Goal: Transaction & Acquisition: Purchase product/service

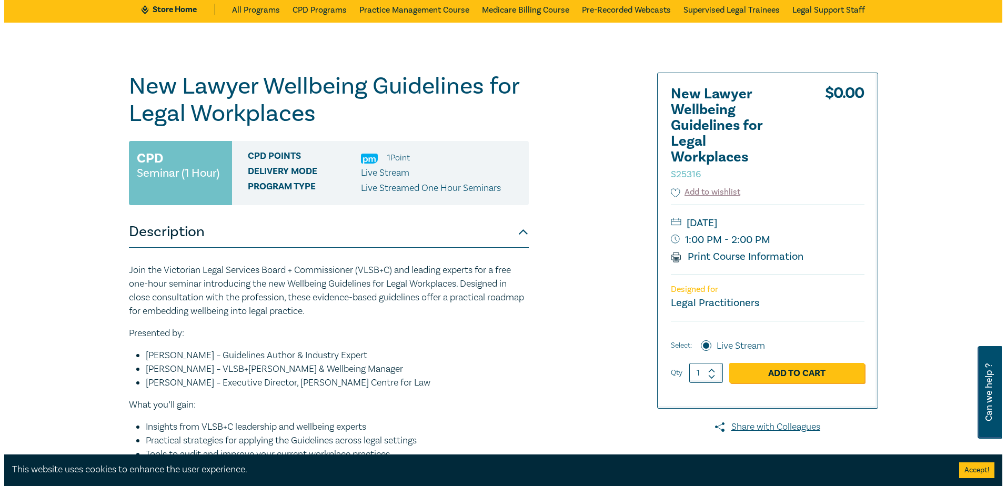
scroll to position [105, 0]
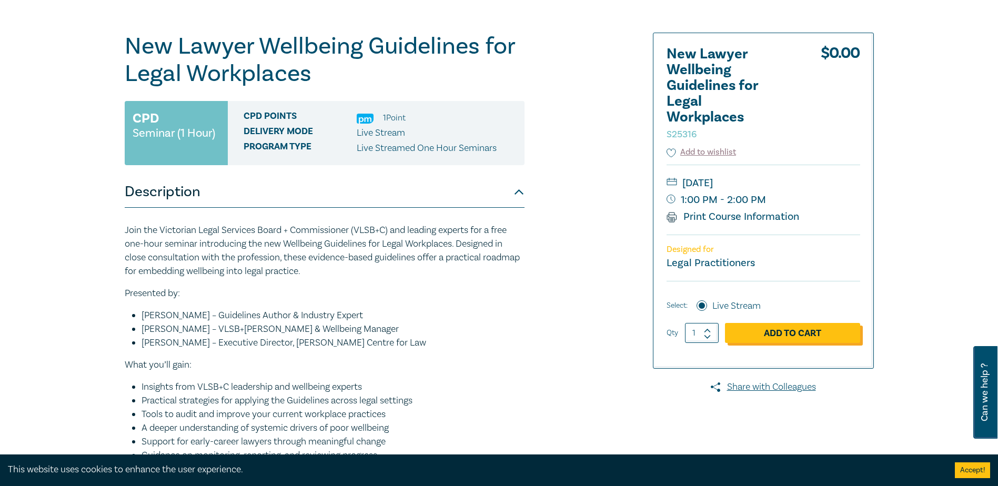
drag, startPoint x: 706, startPoint y: 332, endPoint x: 728, endPoint y: 332, distance: 21.6
click at [706, 332] on icon at bounding box center [707, 330] width 7 height 5
type input "2"
click at [767, 336] on link "Add to Cart" at bounding box center [792, 333] width 135 height 20
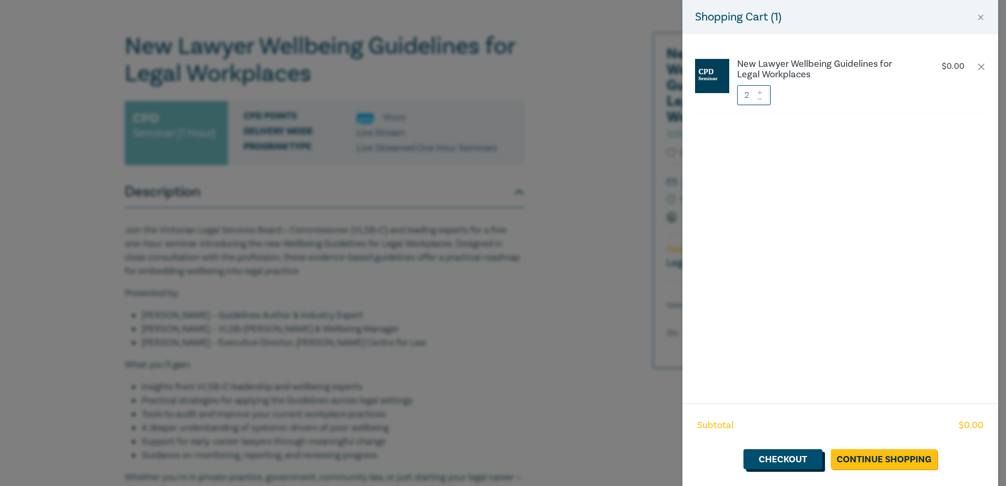
click at [800, 462] on link "Checkout" at bounding box center [782, 459] width 79 height 20
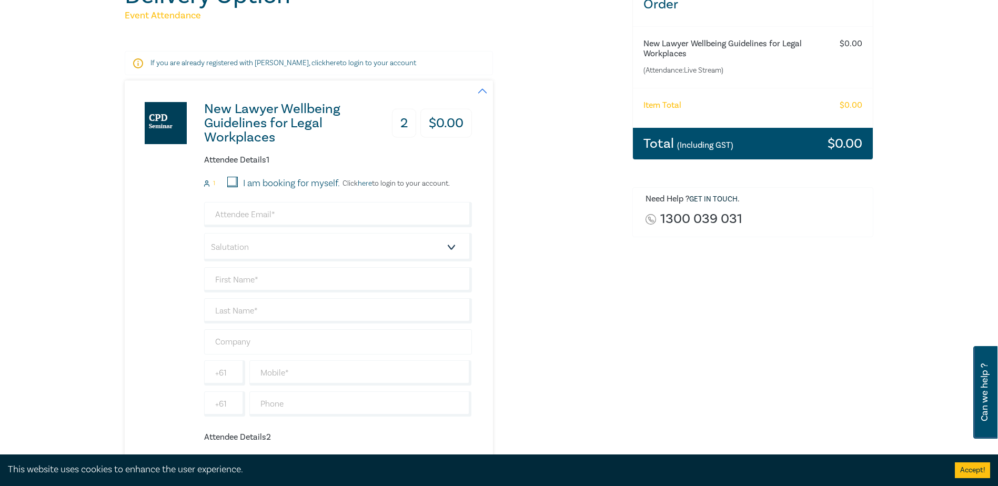
scroll to position [158, 0]
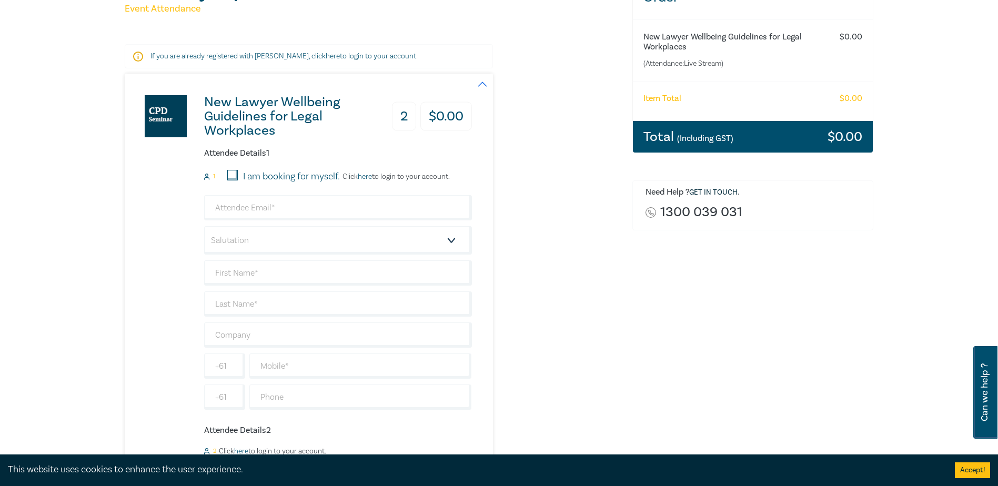
click at [233, 170] on input "I am booking for myself." at bounding box center [232, 175] width 11 height 11
checkbox input "true"
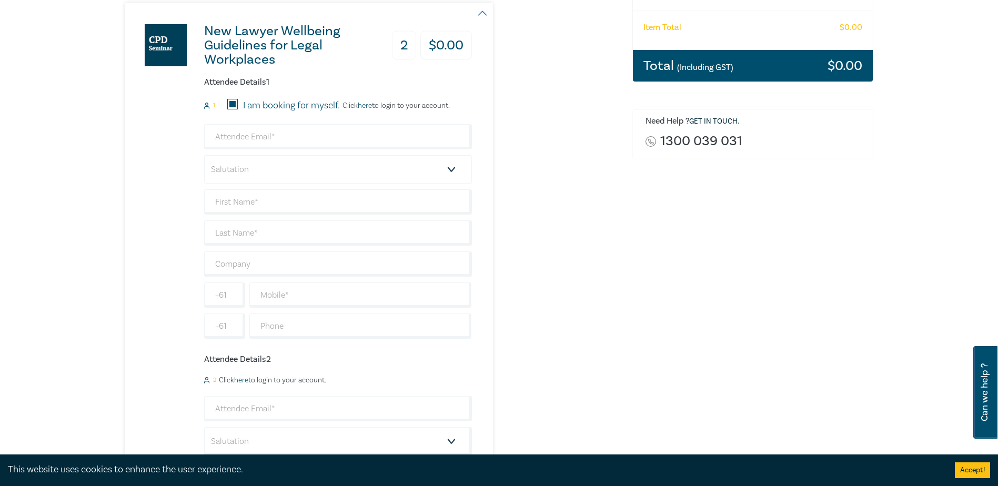
scroll to position [210, 0]
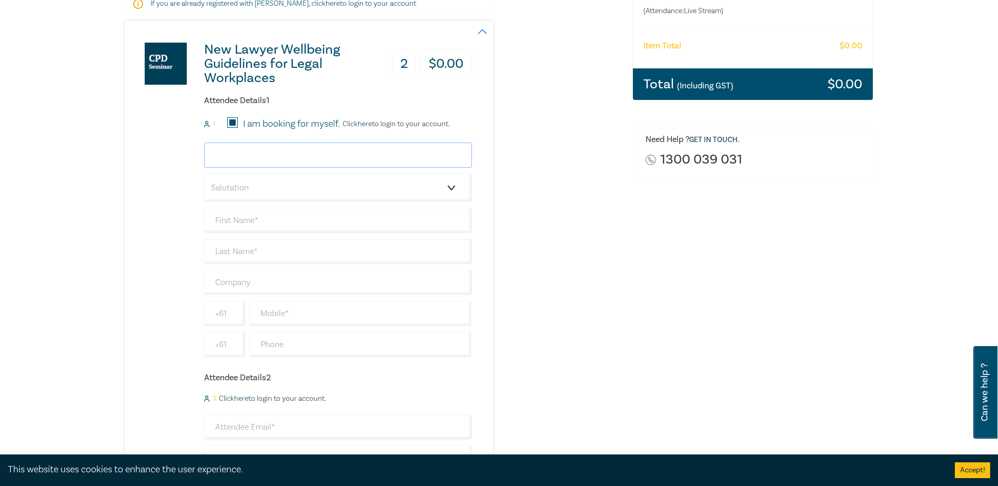
click at [249, 160] on input "email" at bounding box center [338, 155] width 268 height 25
type input "[PERSON_NAME][EMAIL_ADDRESS][DOMAIN_NAME]"
click at [265, 218] on input "text" at bounding box center [338, 220] width 268 height 25
type input "[PERSON_NAME]"
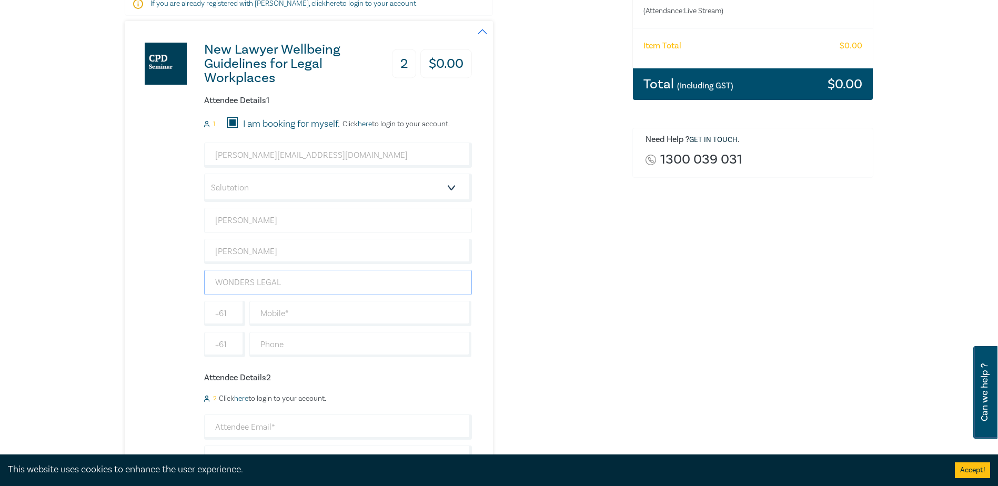
type input "WONDERS LEGAL"
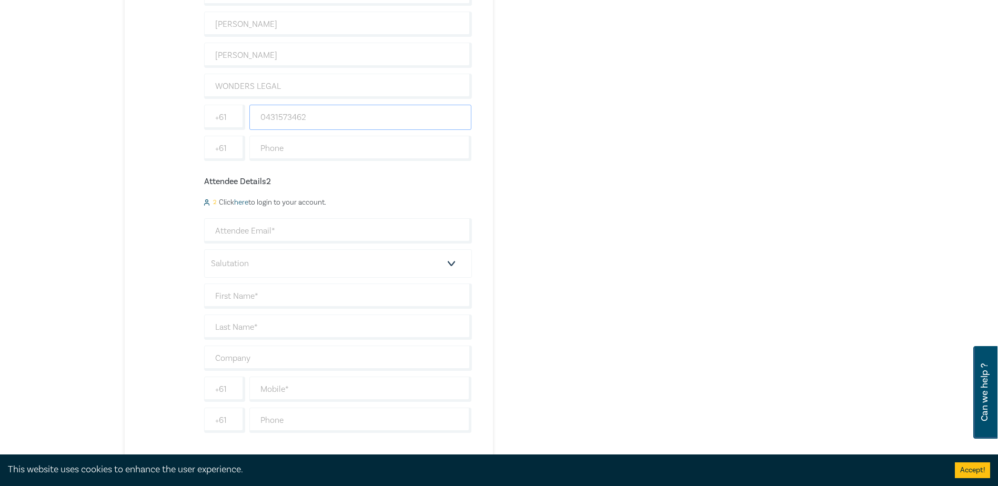
scroll to position [421, 0]
type input "0431573462"
click at [266, 220] on input "email" at bounding box center [338, 216] width 268 height 25
type input "[PERSON_NAME][EMAIL_ADDRESS][DOMAIN_NAME]"
type input "[PERSON_NAME]"
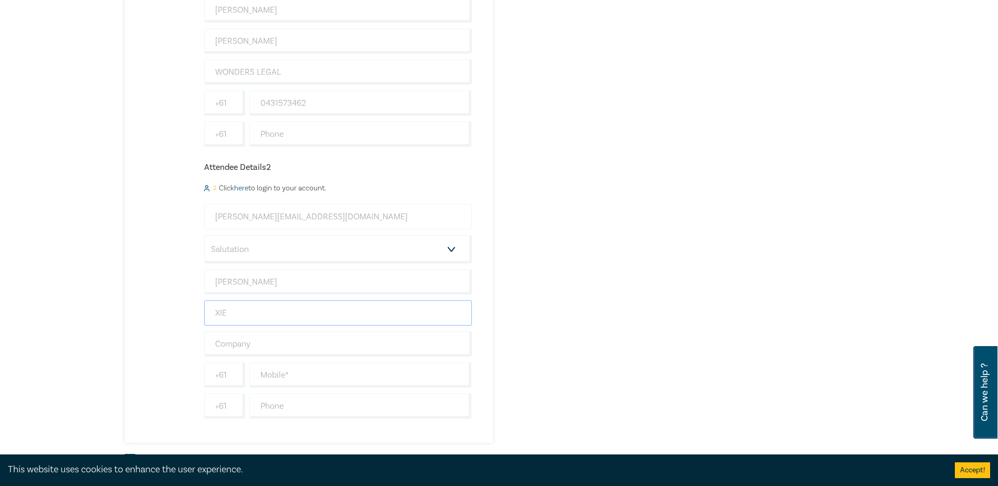
type input "XIE"
type input "WONDERS LEGAL"
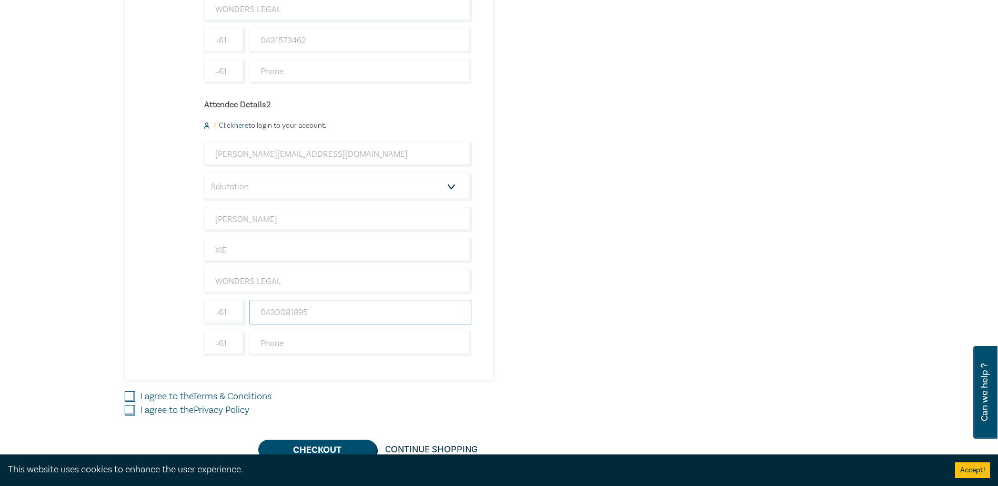
scroll to position [579, 0]
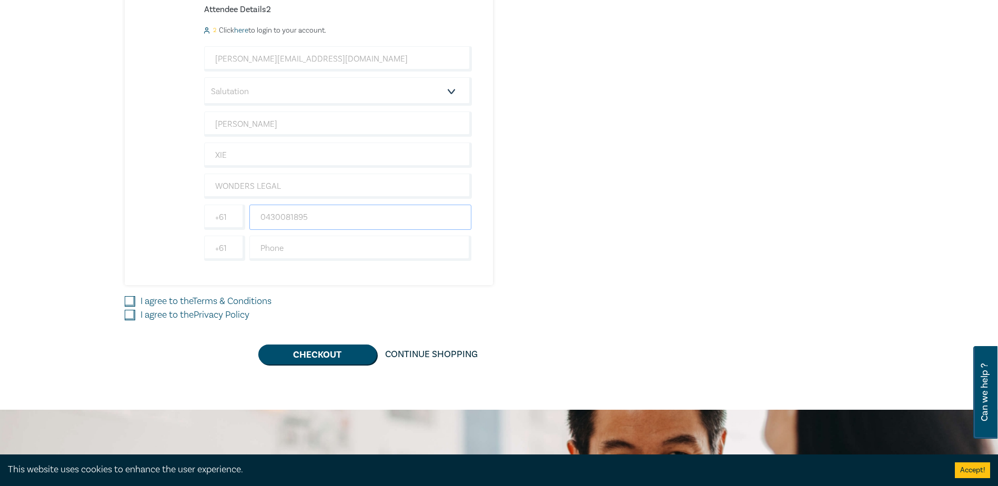
type input "0430081895"
click at [130, 303] on input "I agree to the Terms & Conditions" at bounding box center [130, 301] width 11 height 11
checkbox input "true"
click at [126, 316] on input "I agree to the Privacy Policy" at bounding box center [130, 315] width 11 height 11
checkbox input "true"
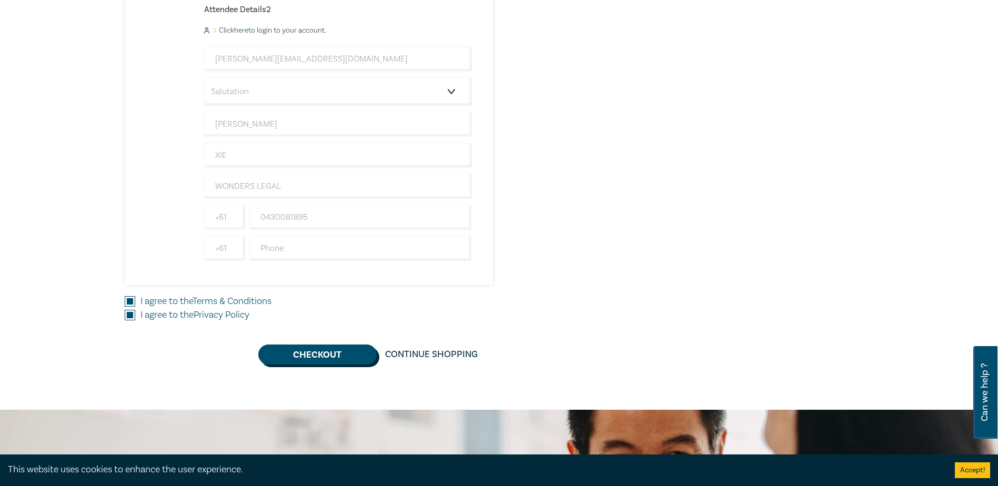
click at [311, 354] on button "Checkout" at bounding box center [317, 355] width 118 height 20
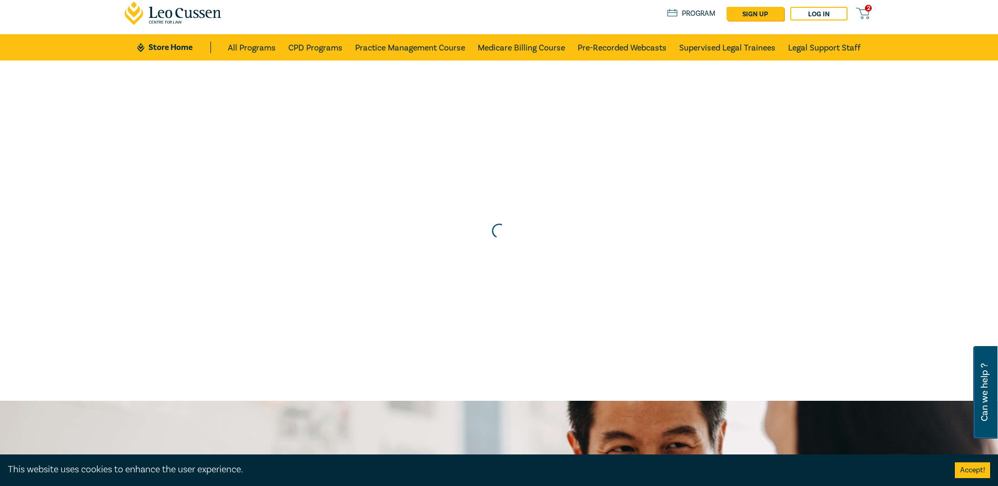
scroll to position [0, 0]
